Goal: Find specific page/section: Find specific page/section

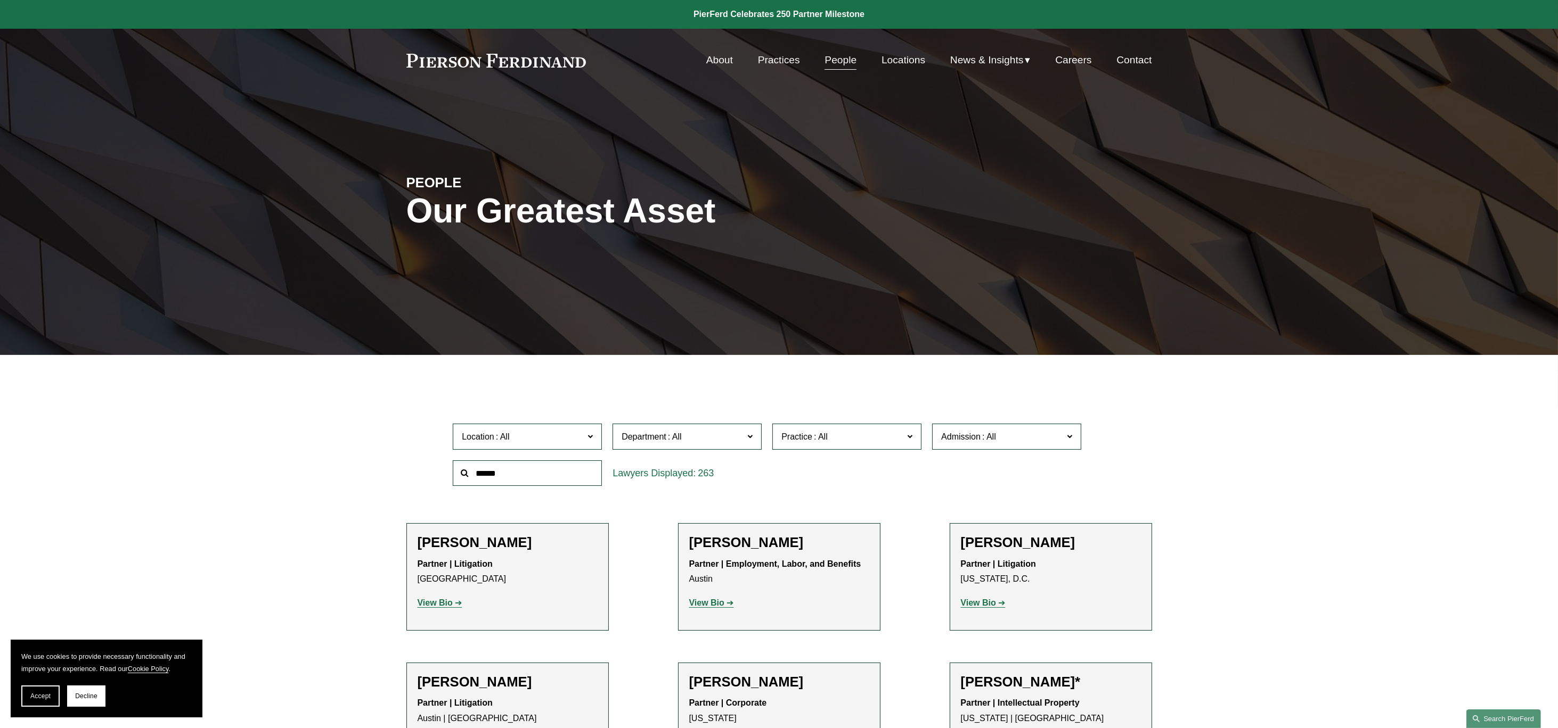
click at [1491, 712] on link "Search this site" at bounding box center [1503, 719] width 75 height 19
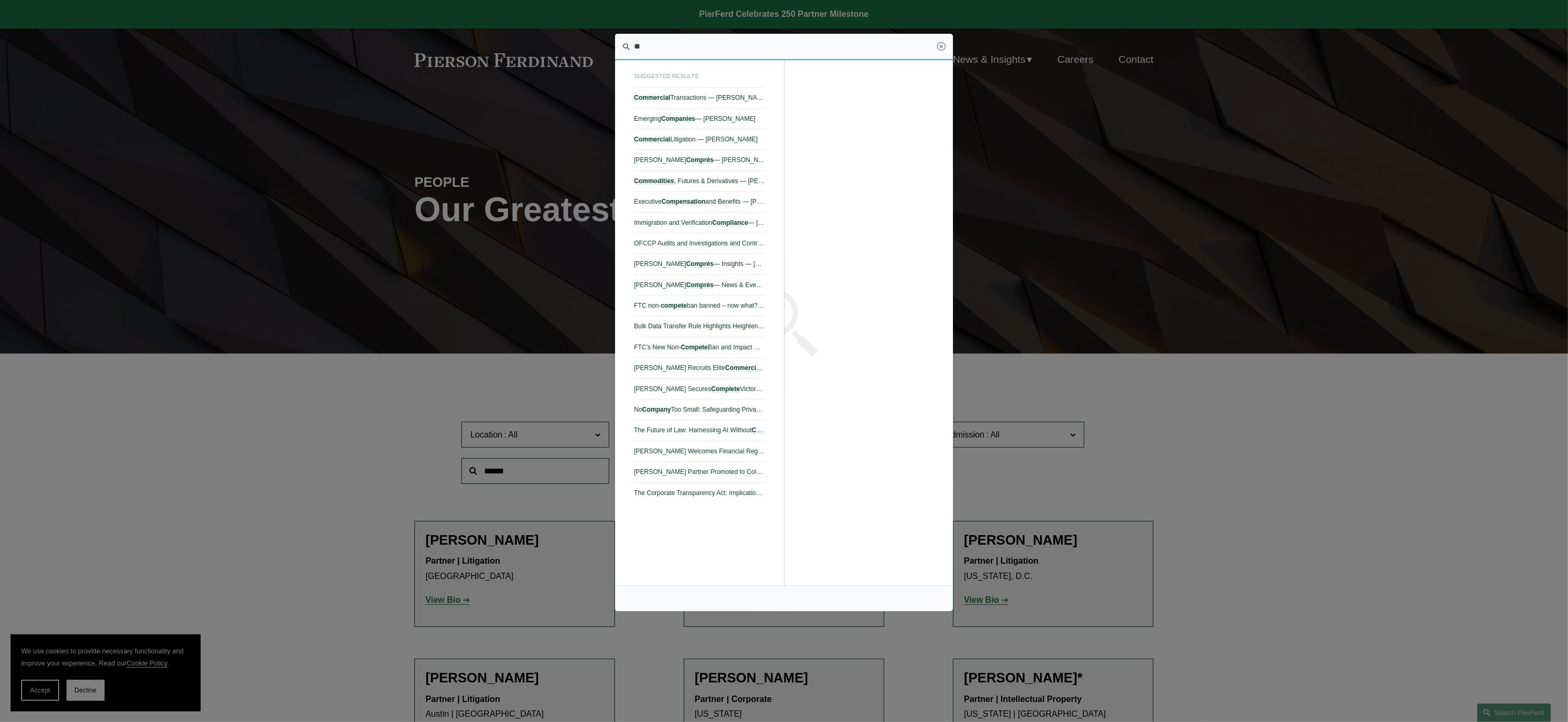
type input "*"
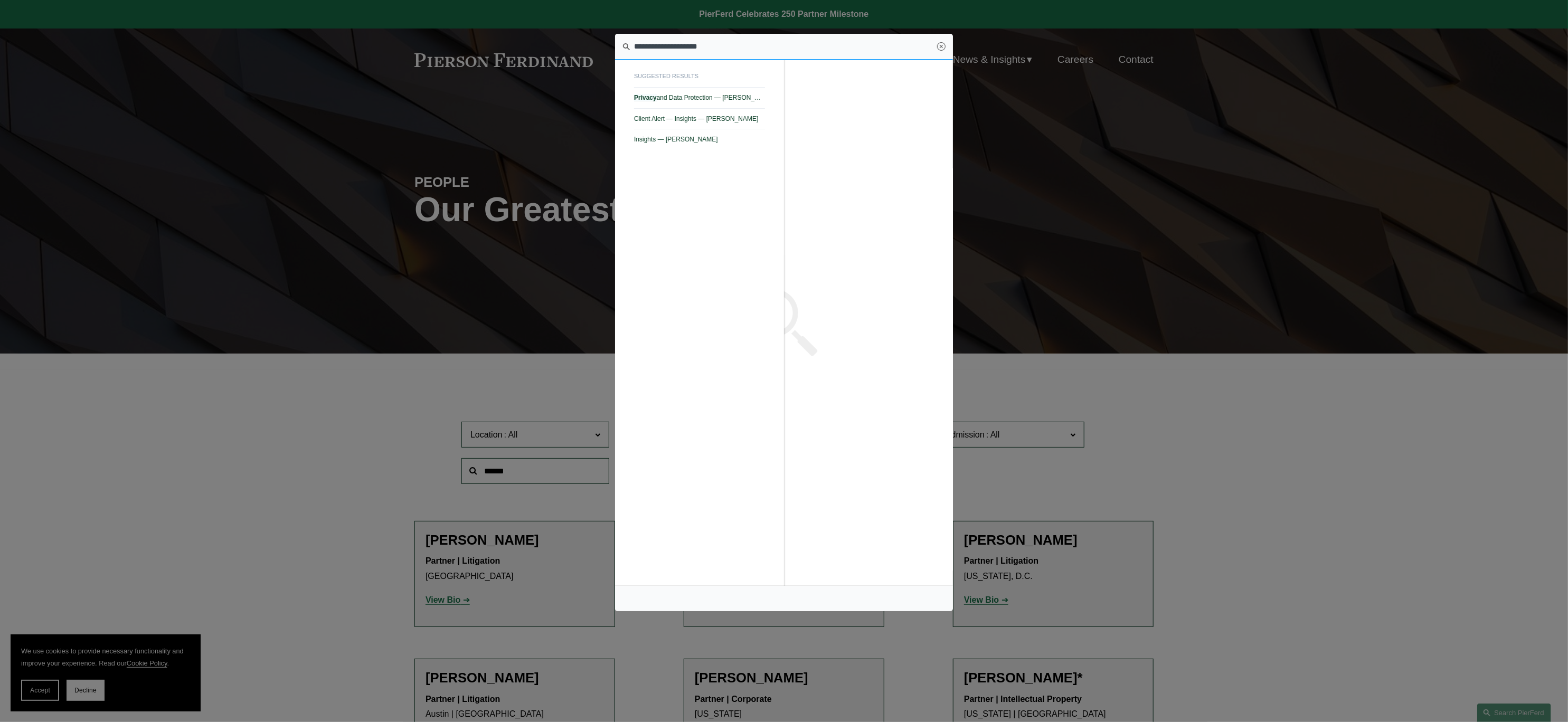
type input "**********"
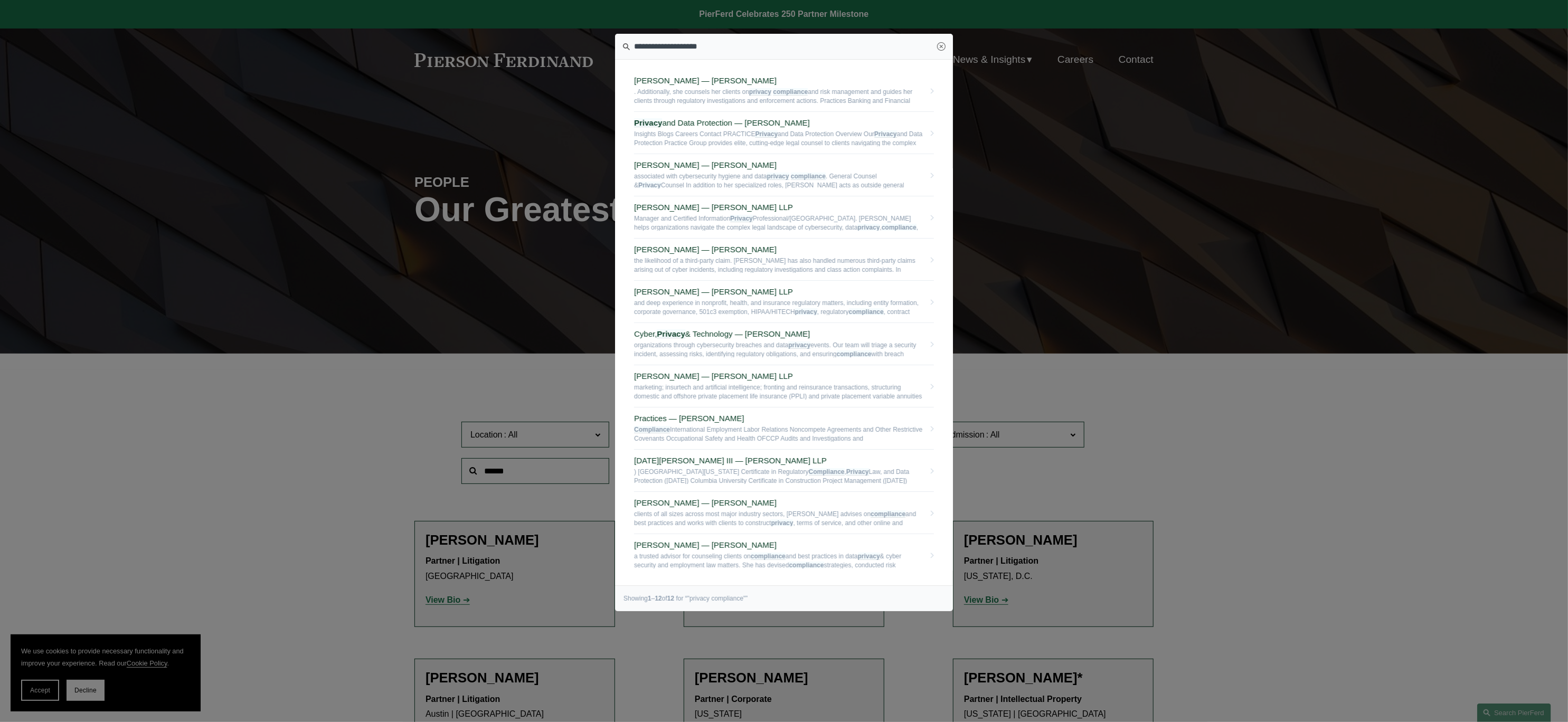
click at [1408, 417] on div at bounding box center [784, 361] width 1568 height 722
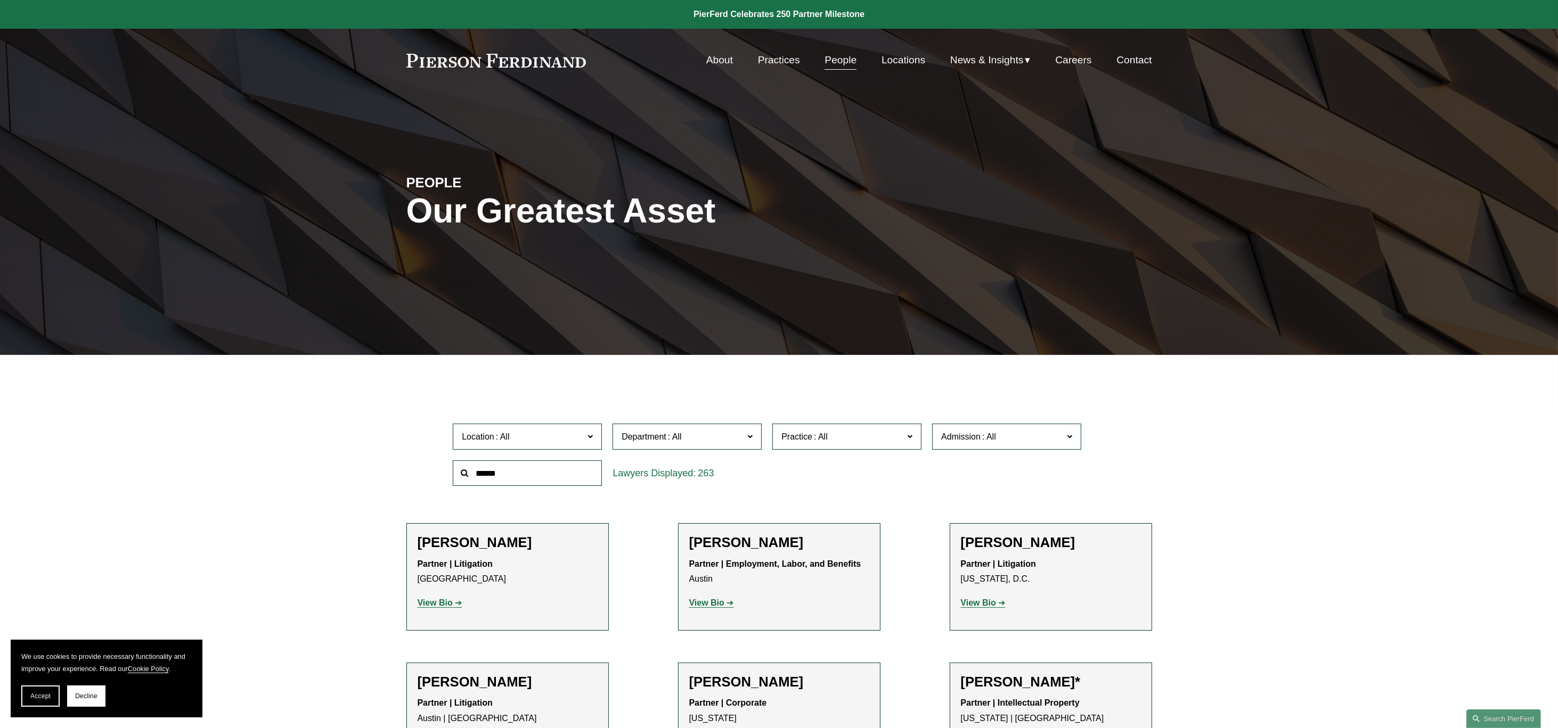
click at [910, 433] on span at bounding box center [909, 437] width 5 height 14
click at [0, 0] on link "Privacy and Data Protection" at bounding box center [0, 0] width 0 height 0
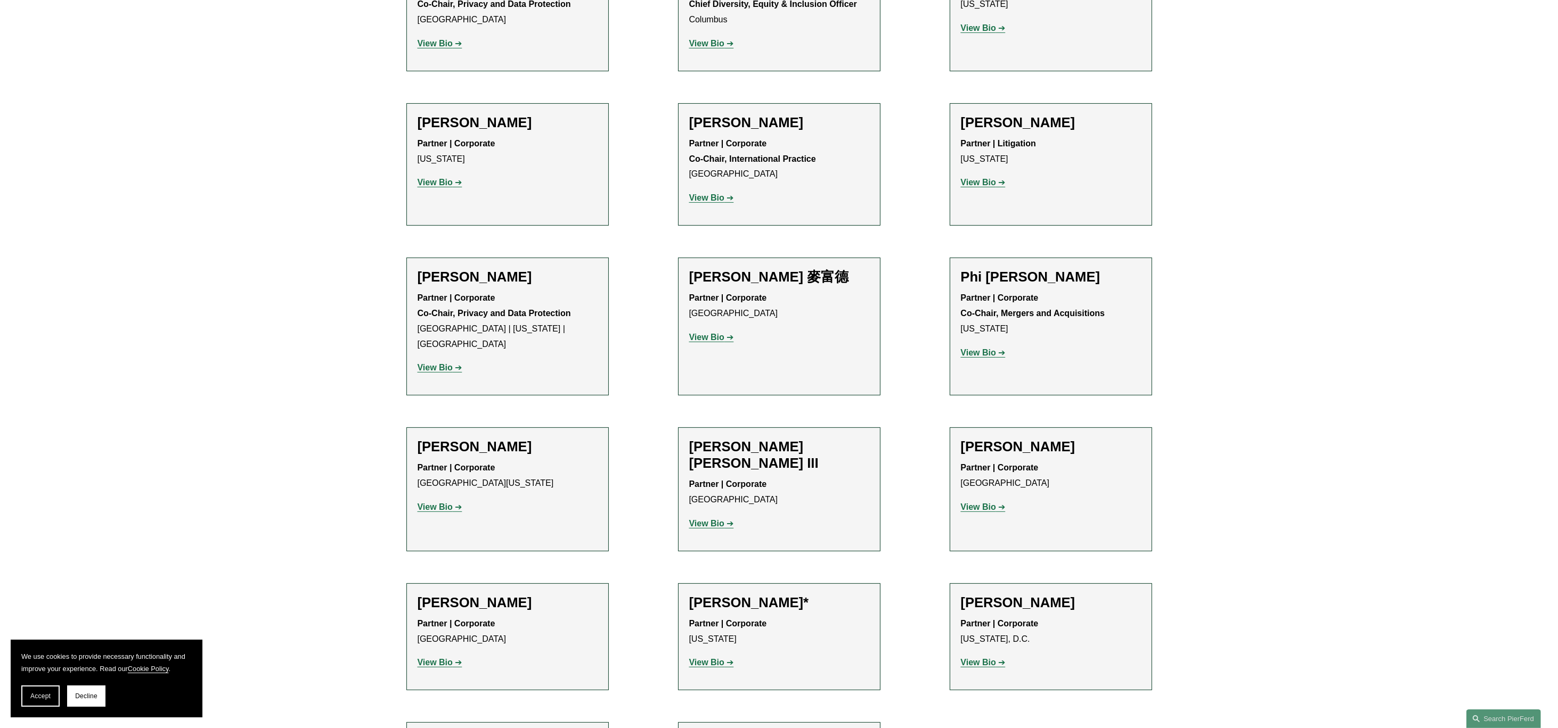
scroll to position [415, 0]
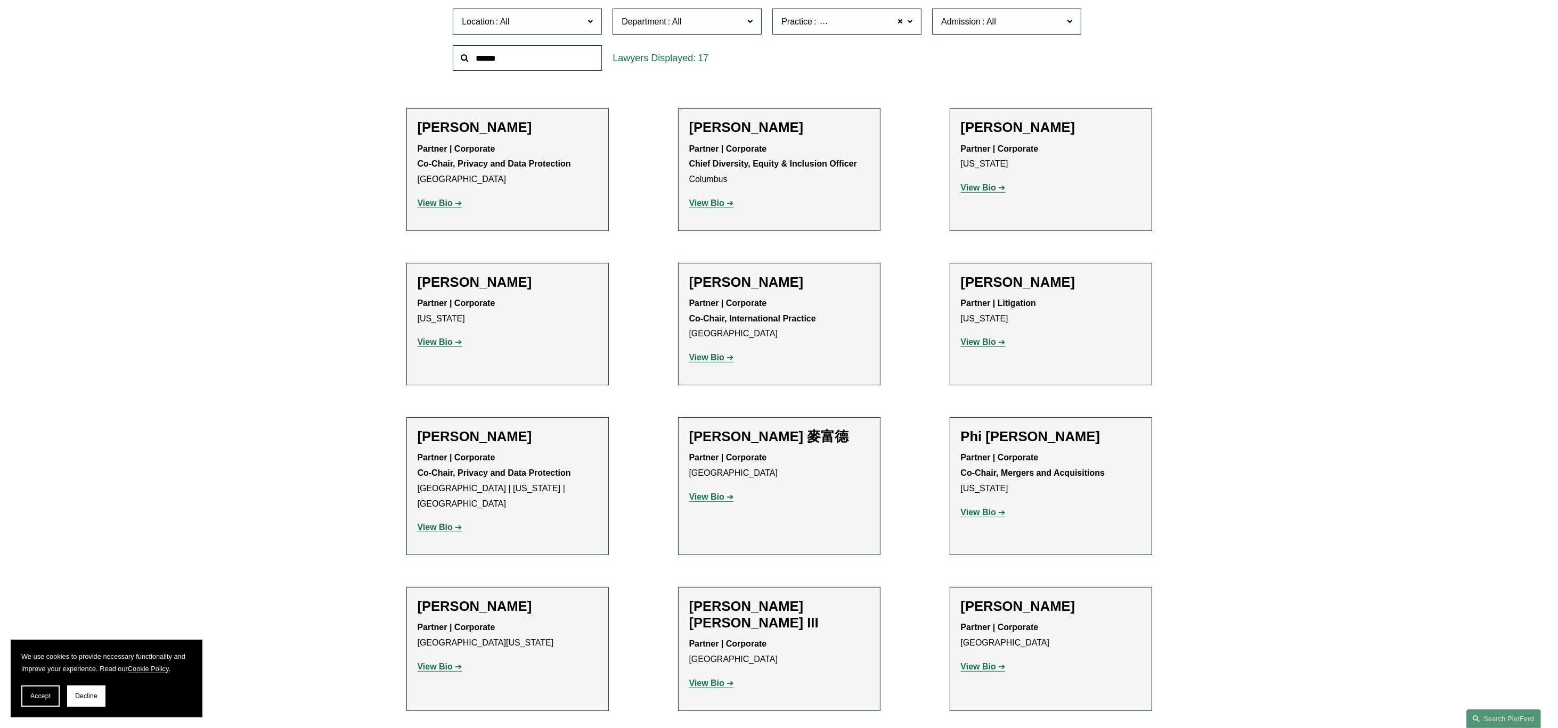
click at [989, 343] on strong "View Bio" at bounding box center [978, 342] width 35 height 9
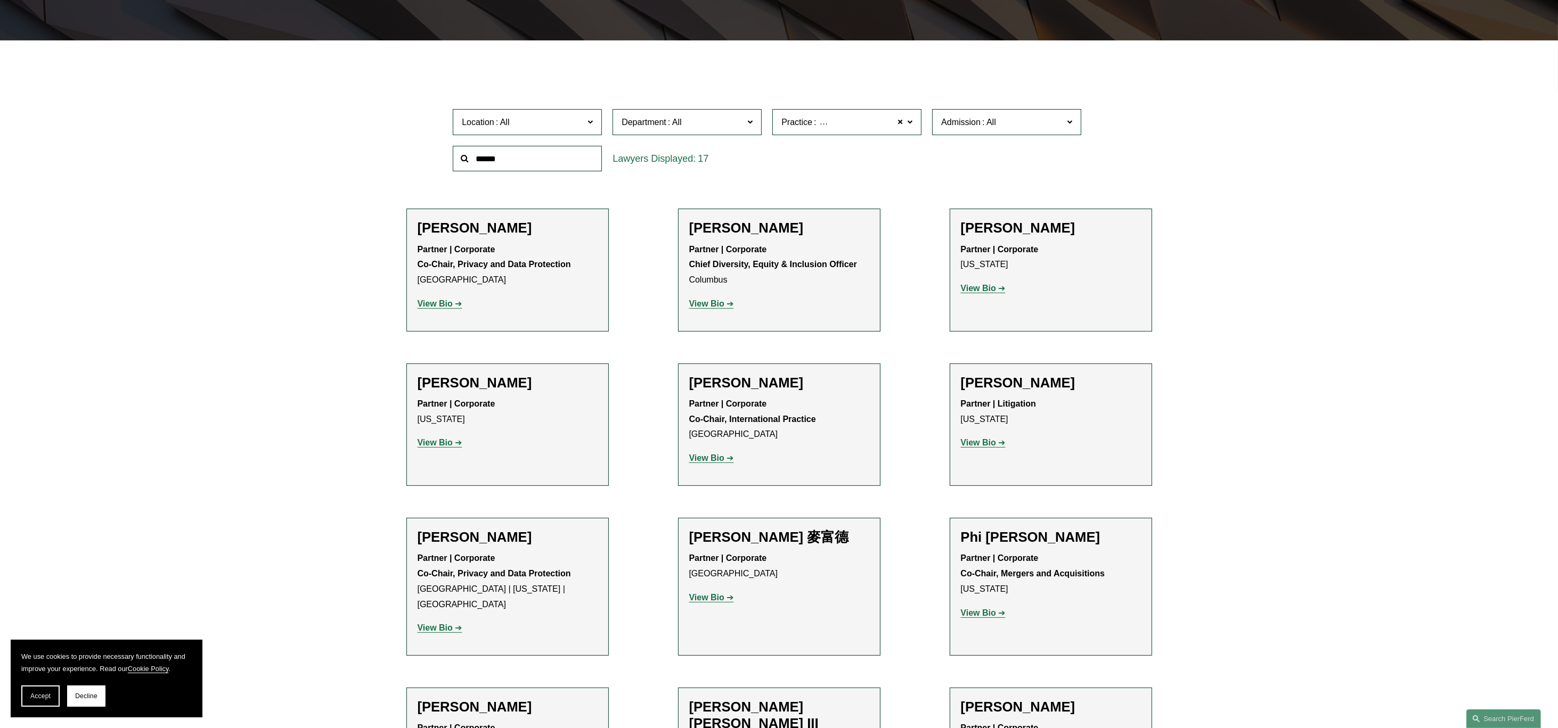
scroll to position [320, 0]
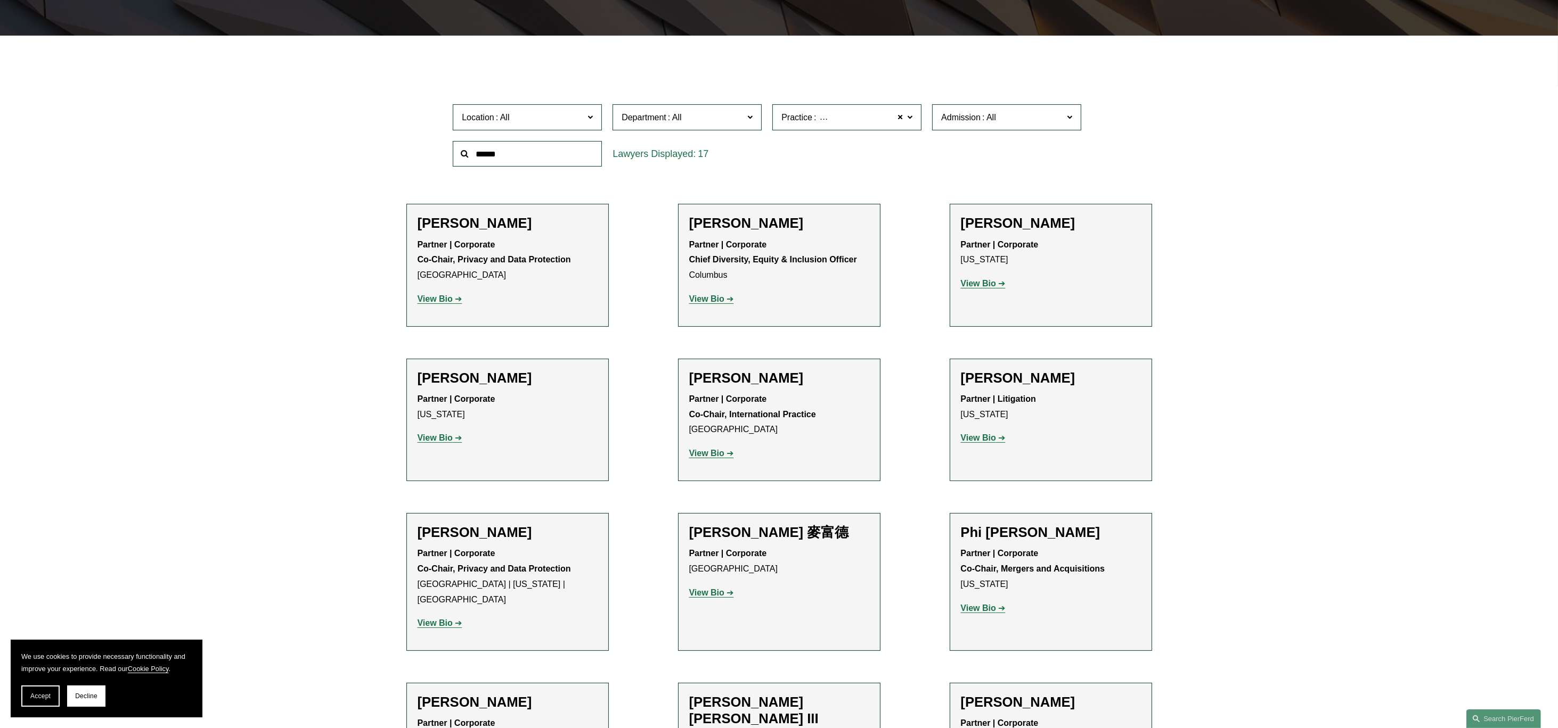
click at [981, 280] on strong "View Bio" at bounding box center [978, 283] width 35 height 9
